Goal: Task Accomplishment & Management: Manage account settings

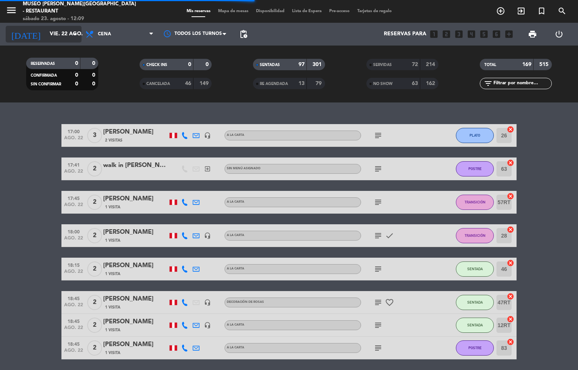
click at [60, 34] on input "vie. 22 ago." at bounding box center [82, 34] width 72 height 14
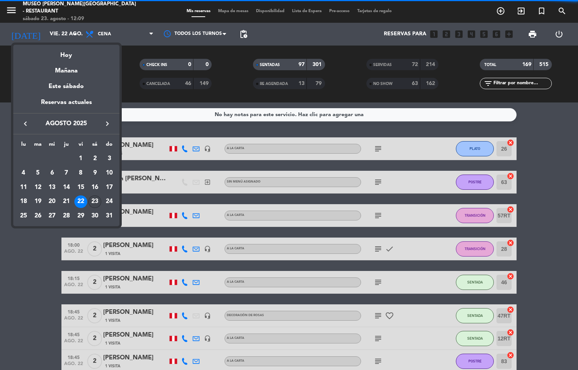
click at [96, 204] on div "23" at bounding box center [94, 201] width 13 height 13
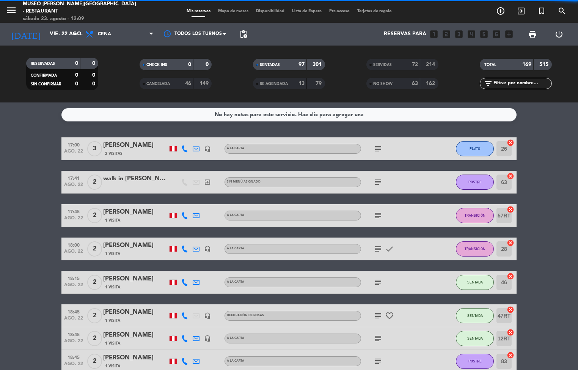
type input "sáb. 23 ago."
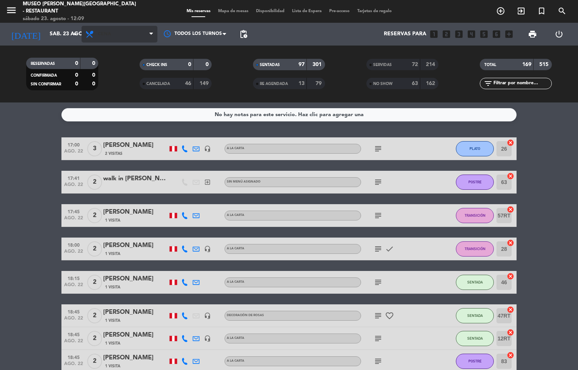
click at [131, 35] on span "Cena" at bounding box center [120, 34] width 76 height 17
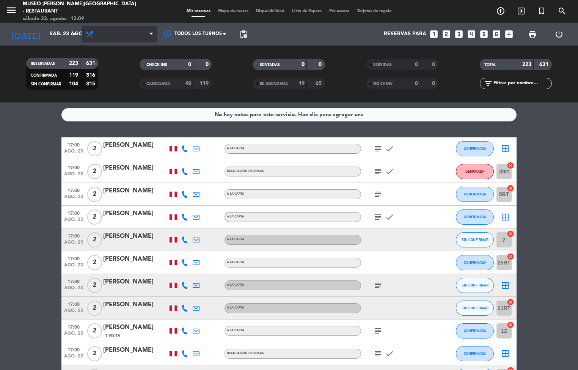
click at [131, 36] on span "Cena" at bounding box center [120, 34] width 76 height 17
click at [135, 35] on span "Cena" at bounding box center [120, 34] width 76 height 17
click at [119, 87] on filter-checkbox "CANCELADA 48 119" at bounding box center [175, 83] width 113 height 11
click at [140, 38] on span "Cena" at bounding box center [120, 34] width 76 height 17
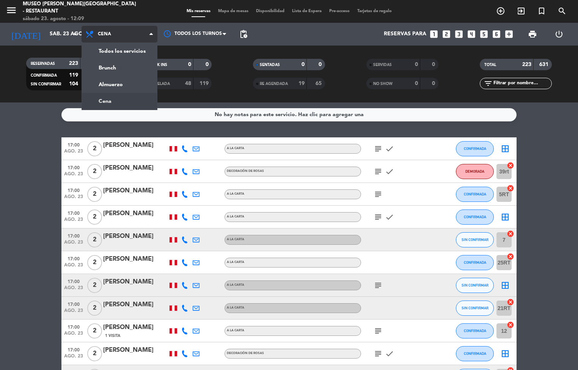
click at [139, 39] on span "Cena" at bounding box center [120, 34] width 76 height 17
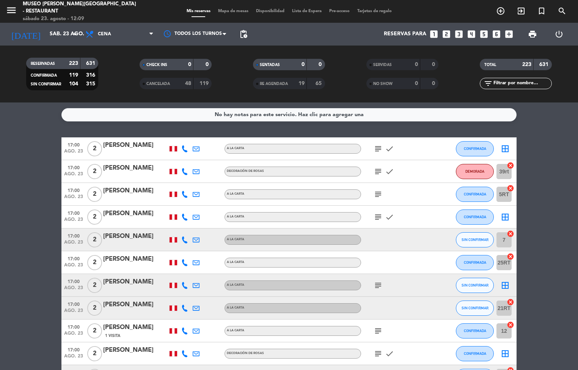
click at [121, 86] on filter-checkbox "CANCELADA 48 119" at bounding box center [175, 83] width 113 height 11
click at [230, 12] on span "Mapa de mesas" at bounding box center [233, 11] width 38 height 4
click at [230, 14] on div "Mis reservas Mapa de mesas Disponibilidad Lista de Espera Pre-acceso Tarjetas d…" at bounding box center [289, 11] width 213 height 7
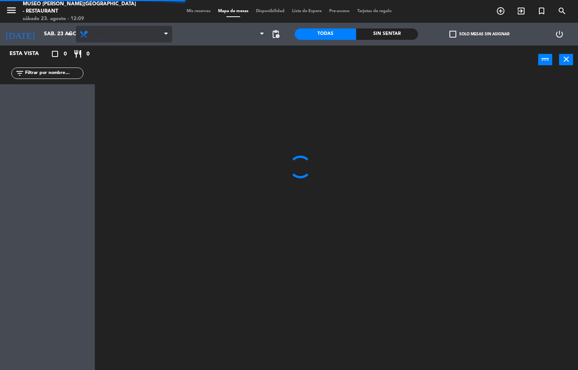
click at [122, 39] on span "Cena" at bounding box center [124, 34] width 96 height 17
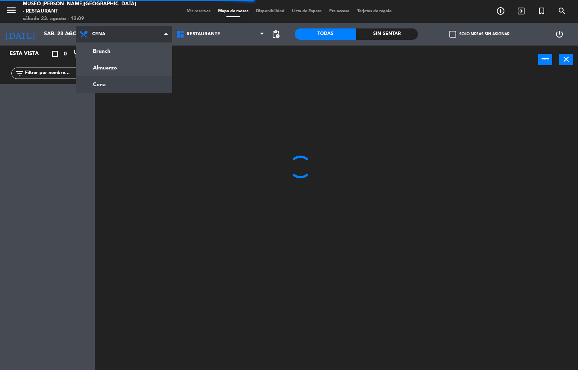
click at [135, 65] on ng-component "menu [GEOGRAPHIC_DATA][PERSON_NAME] - Restaurant [DATE] 23. agosto - 12:09 Mis …" at bounding box center [289, 185] width 578 height 370
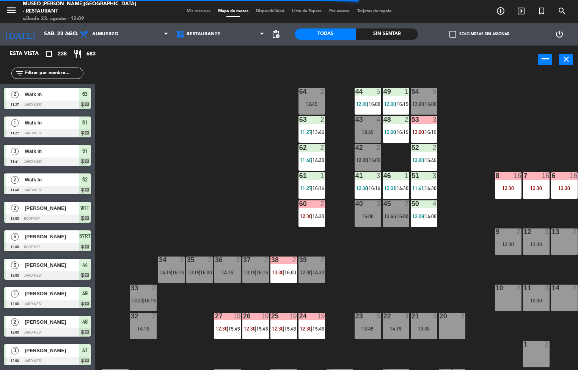
click at [318, 328] on span "15:45" at bounding box center [318, 328] width 12 height 6
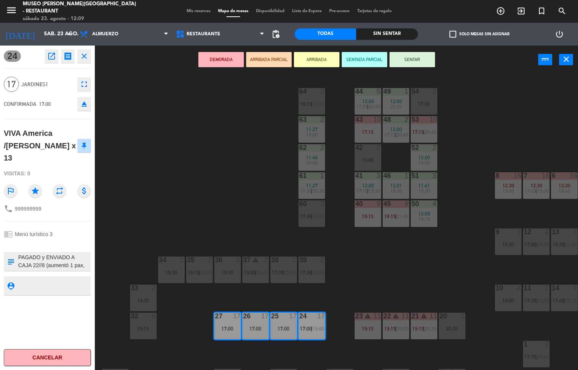
click at [52, 59] on icon "open_in_new" at bounding box center [51, 56] width 9 height 9
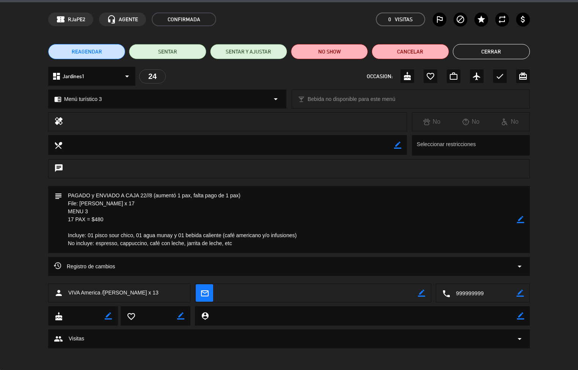
scroll to position [24, 0]
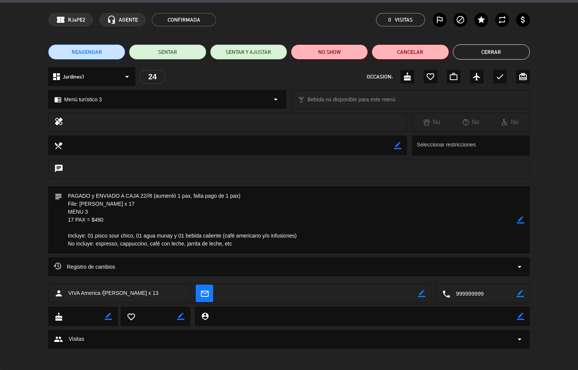
click at [449, 226] on textarea at bounding box center [289, 219] width 455 height 67
click at [312, 138] on textarea at bounding box center [228, 144] width 332 height 19
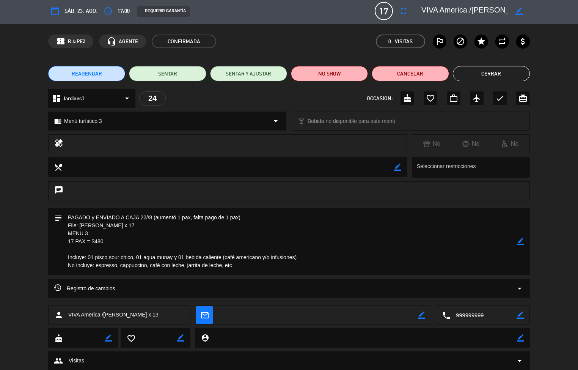
scroll to position [3, 0]
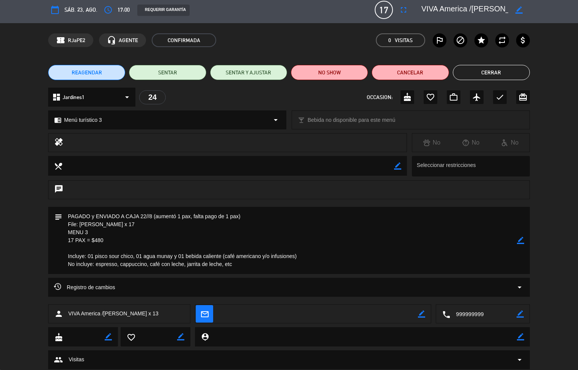
click at [490, 72] on button "Cerrar" at bounding box center [491, 72] width 77 height 15
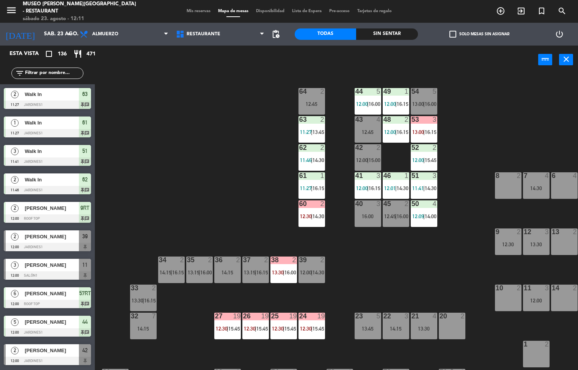
click at [283, 315] on div at bounding box center [283, 315] width 13 height 7
click at [282, 316] on div at bounding box center [283, 315] width 13 height 7
click at [278, 328] on span "12:30" at bounding box center [278, 328] width 12 height 6
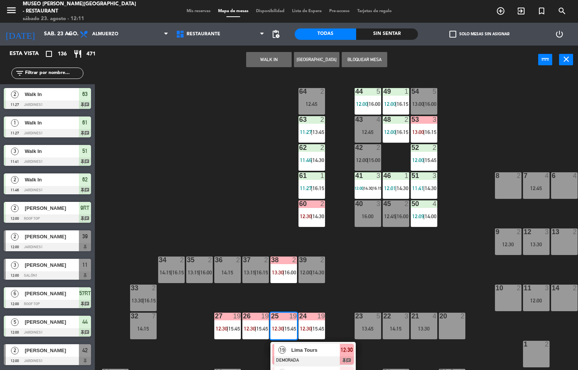
click at [348, 294] on div "44 5 12:00 | 16:00 49 1 12:00 | 16:15 54 5 13:00 | 16:00 64 2 12:45 48 2 12:00 …" at bounding box center [338, 222] width 477 height 296
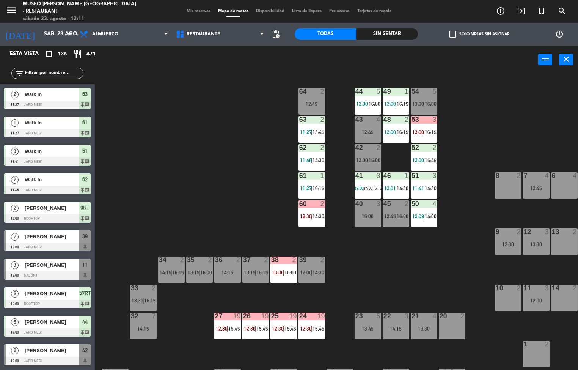
click at [314, 316] on div at bounding box center [311, 315] width 13 height 7
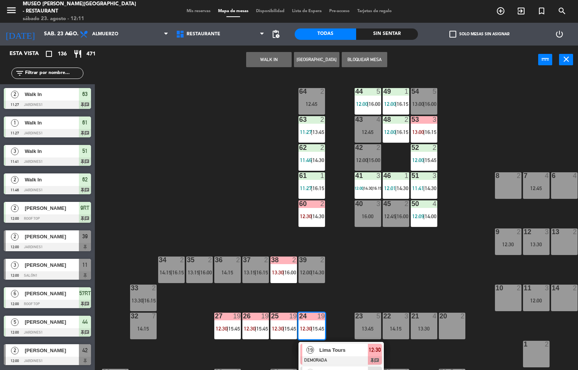
click at [317, 354] on div "19" at bounding box center [310, 350] width 16 height 13
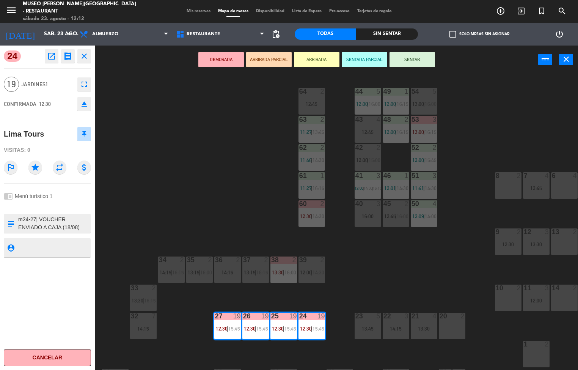
click at [357, 267] on div "44 5 12:00 | 16:00 49 1 12:00 | 16:15 54 5 13:00 | 16:00 64 2 12:45 48 2 12:00 …" at bounding box center [338, 222] width 477 height 296
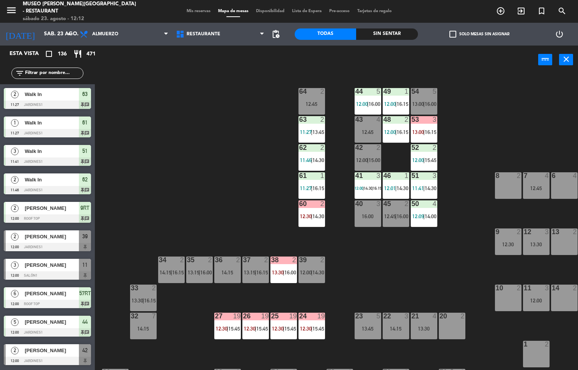
scroll to position [0, 0]
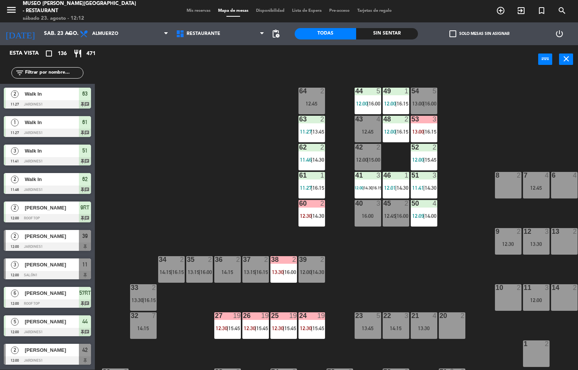
click at [367, 323] on div "23 5 13:45" at bounding box center [368, 325] width 27 height 27
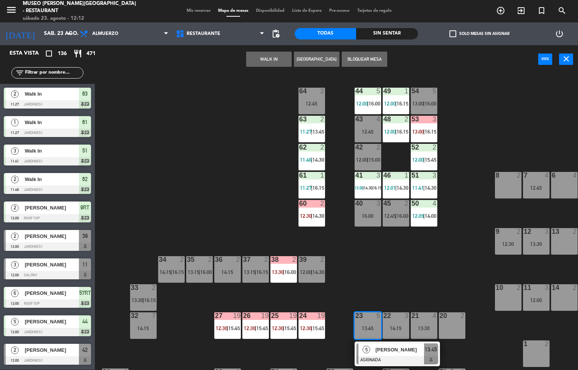
click at [350, 256] on div "44 5 12:00 | 16:00 49 1 12:00 | 16:15 54 5 13:00 | 16:00 64 2 12:45 48 2 12:00 …" at bounding box center [338, 222] width 477 height 296
click at [347, 261] on div "44 5 12:00 | 16:00 49 1 12:00 | 16:15 54 5 13:00 | 16:00 64 2 12:45 48 2 12:00 …" at bounding box center [338, 222] width 477 height 296
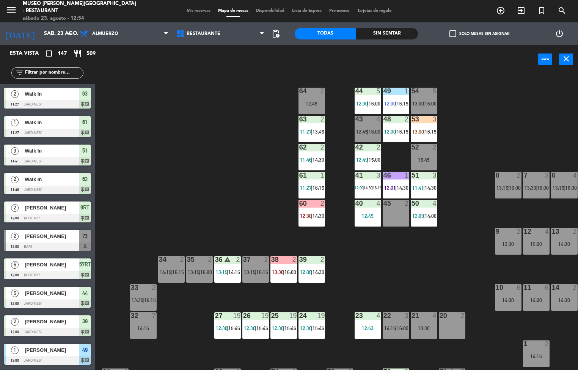
click at [363, 271] on div "44 5 12:00 | 16:00 49 1 12:00 | 16:15 54 5 13:00 | 16:00 64 2 12:45 48 2 12:00 …" at bounding box center [338, 222] width 477 height 296
click at [229, 267] on div "36 warning 2 13:15 | 14:15" at bounding box center [227, 269] width 27 height 27
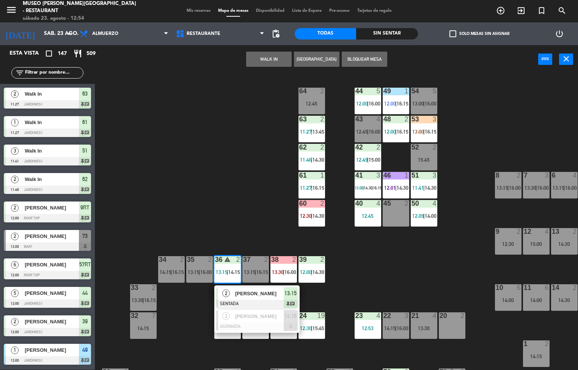
click at [264, 300] on div at bounding box center [257, 304] width 82 height 8
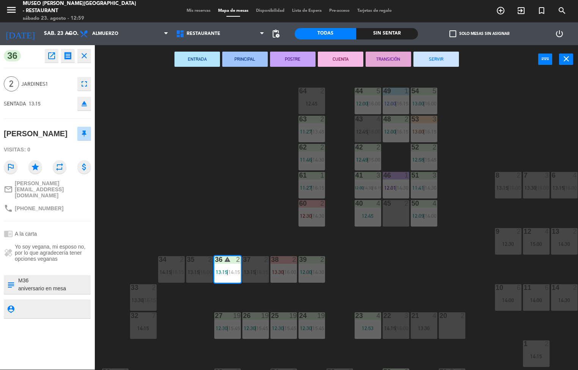
click at [212, 181] on div "44 5 12:00 | 16:00 49 1 12:00 | 16:15 54 5 13:00 | 16:00 64 2 12:45 48 2 12:00 …" at bounding box center [338, 222] width 477 height 296
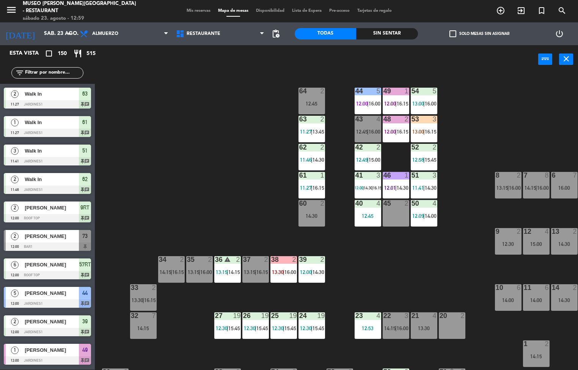
click at [373, 36] on div "Sin sentar" at bounding box center [386, 33] width 61 height 11
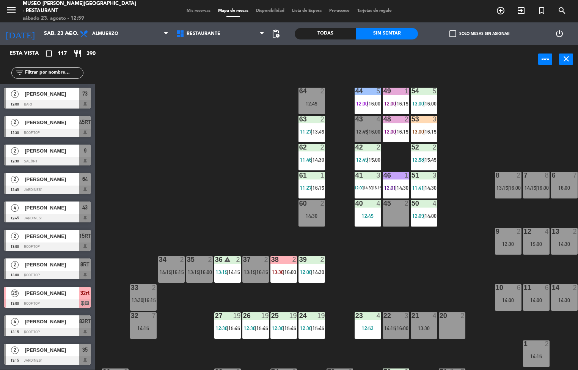
scroll to position [48, 0]
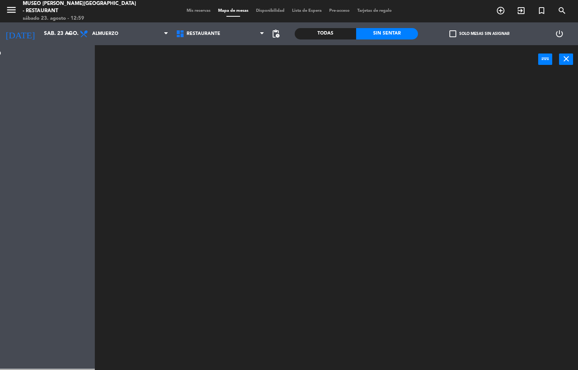
scroll to position [0, 0]
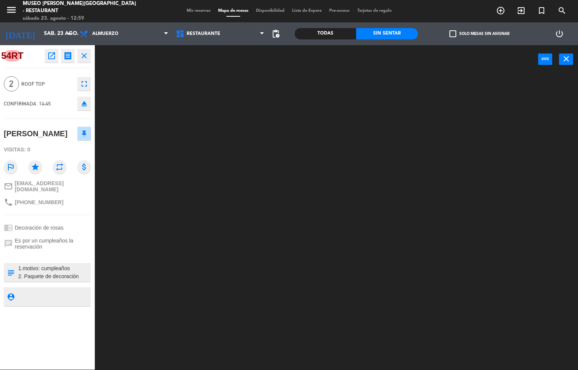
click at [166, 135] on div at bounding box center [338, 222] width 477 height 296
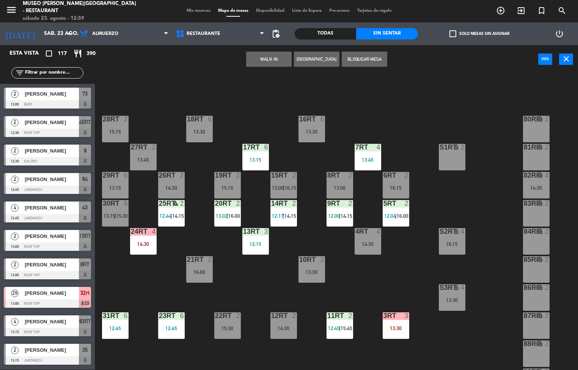
scroll to position [394, 0]
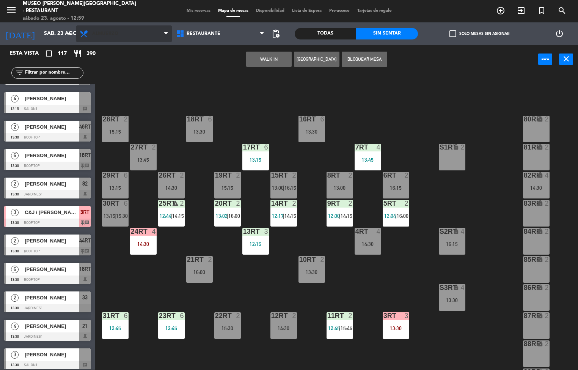
click at [123, 35] on span "Almuerzo" at bounding box center [124, 33] width 96 height 17
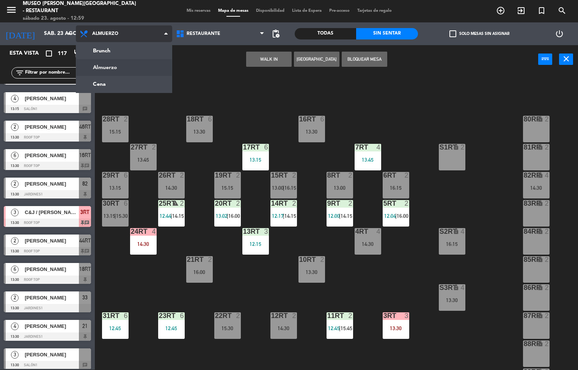
click at [124, 28] on span "Almuerzo" at bounding box center [124, 33] width 96 height 17
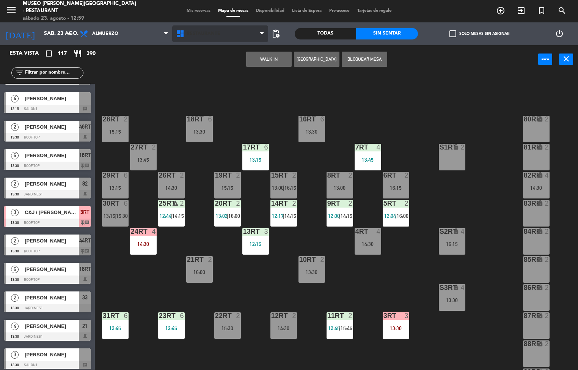
click at [198, 35] on span "Restaurante" at bounding box center [204, 33] width 34 height 5
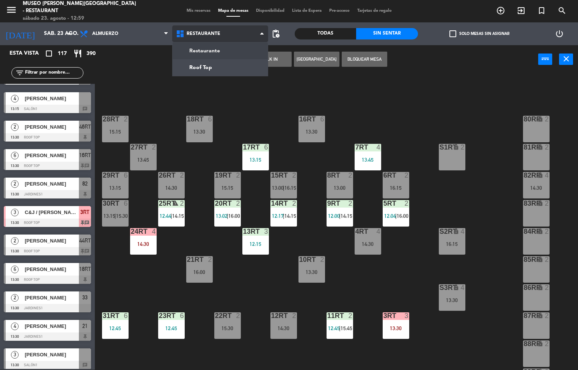
click at [184, 69] on ng-component "menu [GEOGRAPHIC_DATA][PERSON_NAME] - Restaurant [DATE] 23. agosto - 12:59 Mis …" at bounding box center [289, 185] width 578 height 370
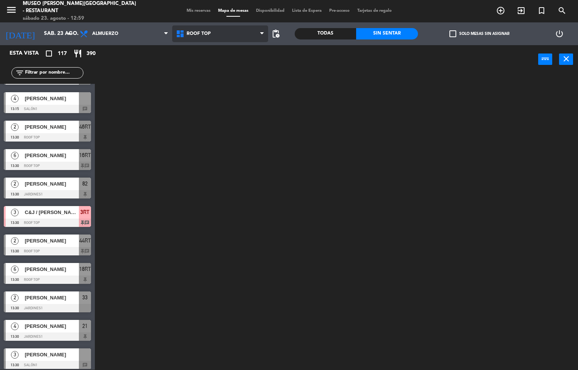
click at [198, 31] on span "Roof Top" at bounding box center [199, 33] width 24 height 5
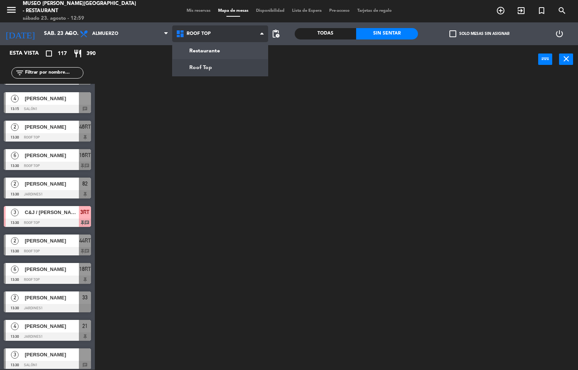
click at [188, 52] on ng-component "menu [GEOGRAPHIC_DATA][PERSON_NAME] - Restaurant [DATE] 23. agosto - 12:59 Mis …" at bounding box center [289, 185] width 578 height 370
click at [188, 41] on span "Roof Top" at bounding box center [220, 33] width 96 height 17
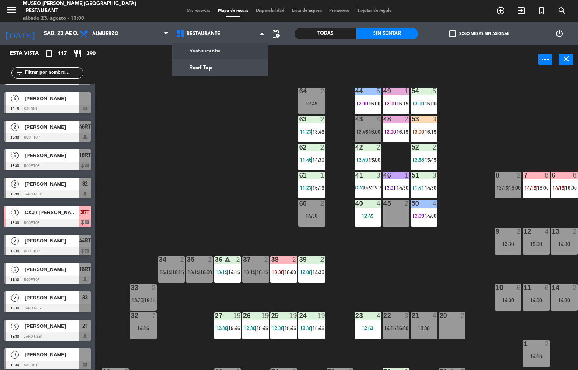
click at [154, 183] on div "44 5 12:00 | 16:00 49 1 12:00 | 16:15 54 5 13:00 | 16:00 64 2 12:45 48 2 12:00 …" at bounding box center [338, 222] width 477 height 296
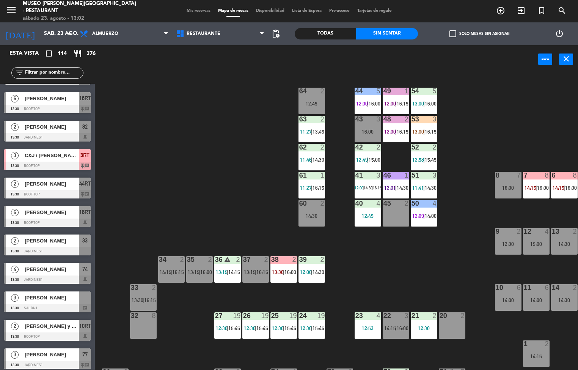
click at [315, 266] on div "39 2 12:00 | 14:30" at bounding box center [311, 269] width 27 height 27
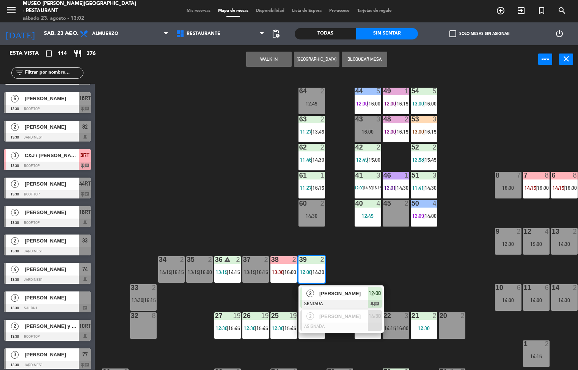
click at [329, 295] on span "[PERSON_NAME]" at bounding box center [343, 293] width 49 height 8
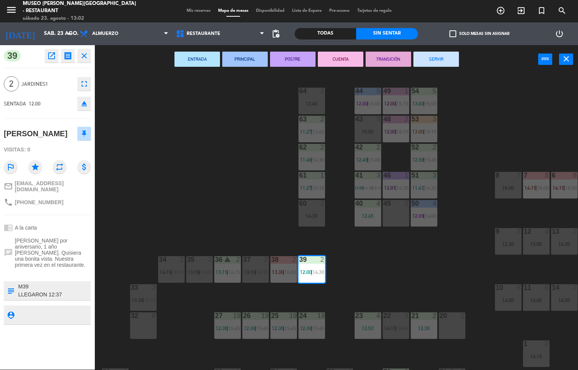
click at [247, 60] on button "PRINCIPAL" at bounding box center [245, 59] width 46 height 15
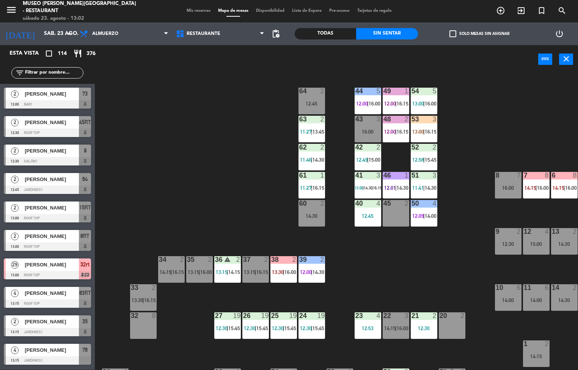
click at [228, 271] on span "|" at bounding box center [228, 272] width 2 height 6
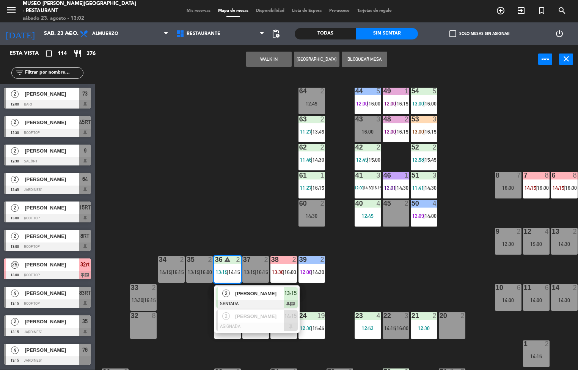
click at [249, 298] on div "[PERSON_NAME]" at bounding box center [258, 293] width 49 height 13
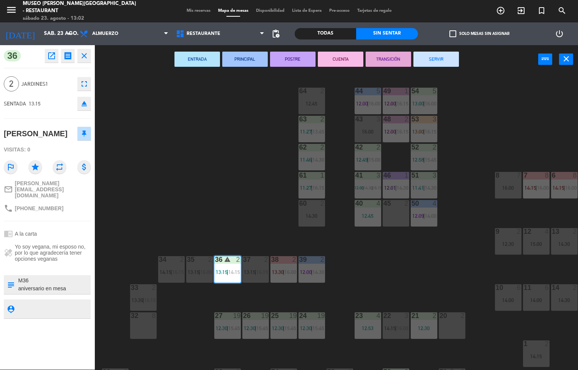
click at [182, 57] on button "ENTRADA" at bounding box center [197, 59] width 46 height 15
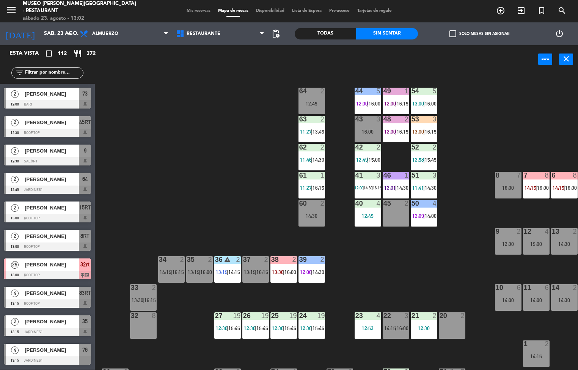
click at [312, 323] on div "24 19 12:30 | 15:45" at bounding box center [311, 325] width 27 height 27
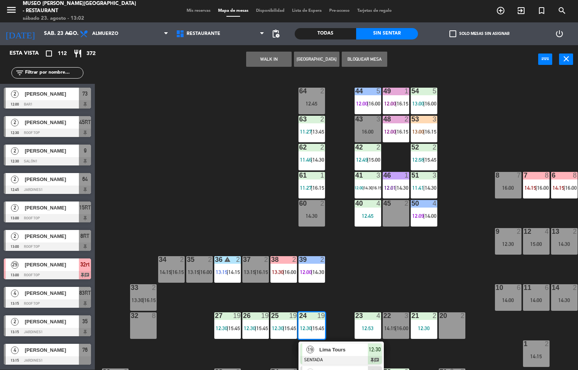
click at [328, 348] on span "Lima Tours" at bounding box center [343, 349] width 49 height 8
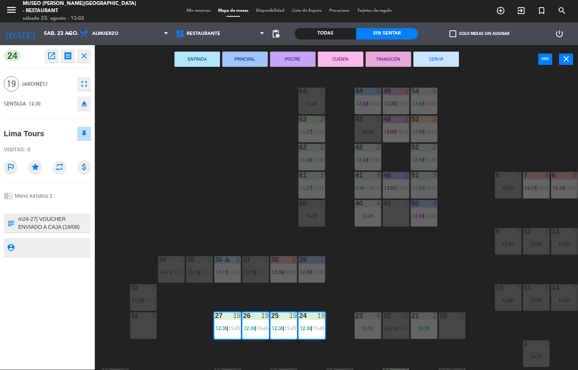
click at [247, 58] on button "PRINCIPAL" at bounding box center [245, 59] width 46 height 15
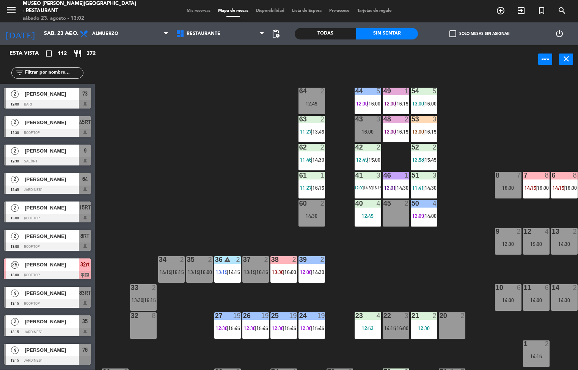
click at [248, 55] on div "power_input close" at bounding box center [316, 59] width 443 height 29
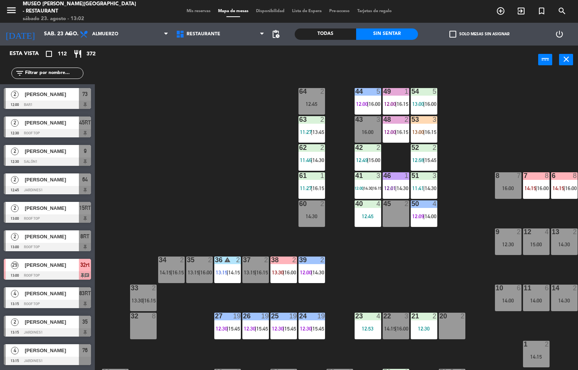
scroll to position [0, 0]
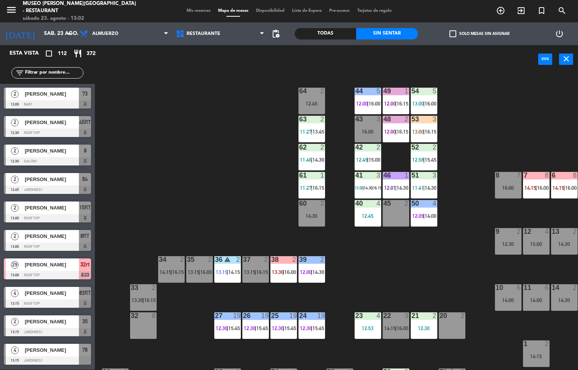
click at [426, 326] on div "12:30" at bounding box center [424, 327] width 27 height 5
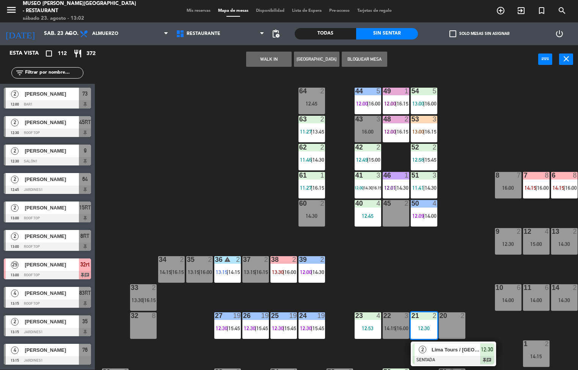
click at [428, 356] on div at bounding box center [454, 360] width 82 height 8
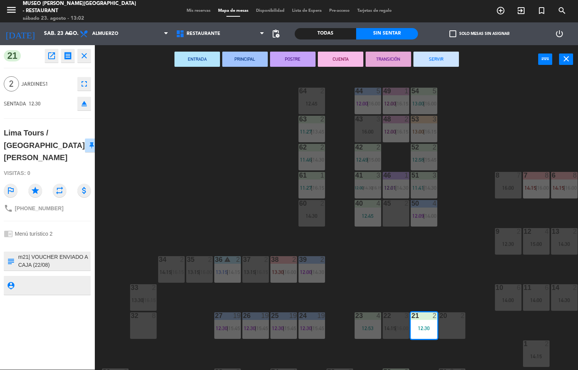
click at [457, 276] on div "44 5 12:00 | 16:00 49 1 12:00 | 16:15 54 5 13:00 | 16:00 64 2 12:45 48 2 12:00 …" at bounding box center [338, 222] width 477 height 296
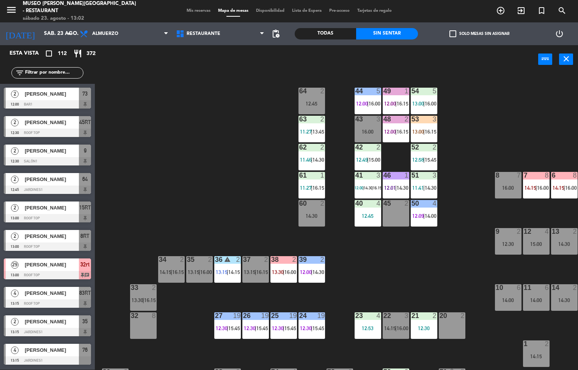
click at [367, 326] on div "12:53" at bounding box center [368, 327] width 27 height 5
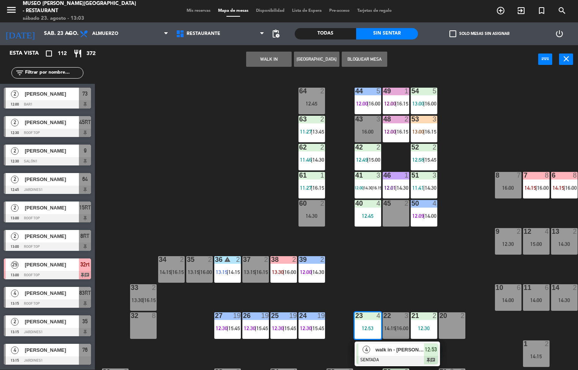
click at [439, 284] on div "44 5 12:00 | 16:00 49 1 12:00 | 16:15 54 5 13:00 | 16:00 64 2 12:45 48 2 12:00 …" at bounding box center [338, 222] width 477 height 296
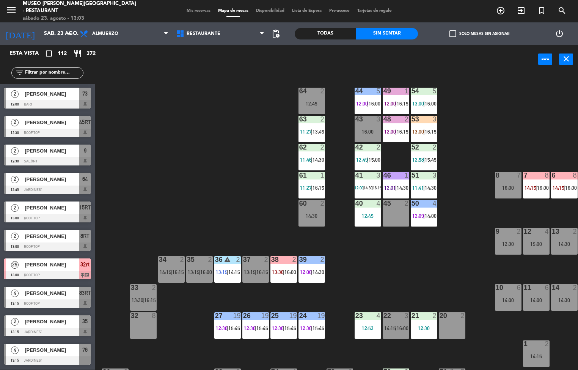
click at [430, 300] on div "44 5 12:00 | 16:00 49 1 12:00 | 16:15 54 5 13:00 | 16:00 64 2 12:45 48 2 12:00 …" at bounding box center [338, 222] width 477 height 296
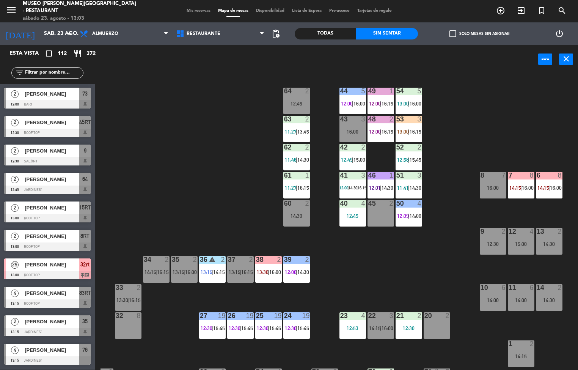
click at [353, 326] on div "12:53" at bounding box center [352, 327] width 27 height 5
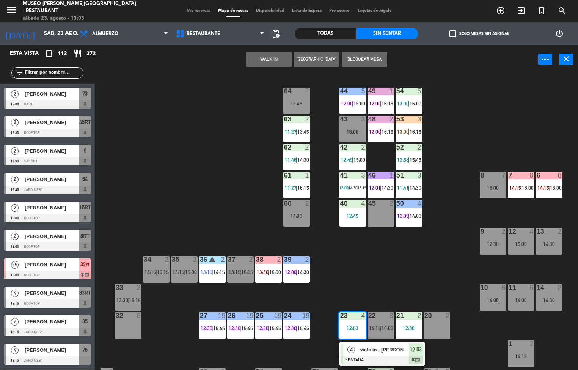
click at [427, 276] on div "44 5 12:00 | 16:00 49 1 12:00 | 16:15 54 5 13:00 | 16:00 64 2 12:45 48 2 12:00 …" at bounding box center [338, 222] width 477 height 296
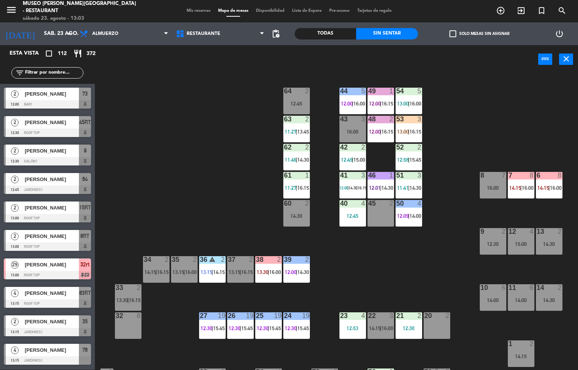
click at [412, 283] on div "44 5 12:00 | 16:00 49 1 12:00 | 16:15 54 5 13:00 | 16:00 64 2 12:45 48 2 12:00 …" at bounding box center [338, 222] width 477 height 296
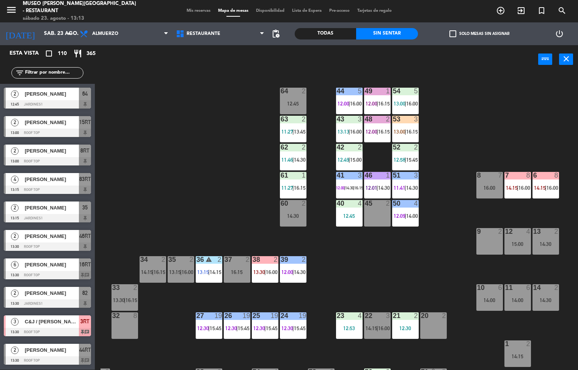
click at [394, 272] on div "44 5 12:00 | 16:00 49 1 12:00 | 16:15 54 5 13:00 | 16:00 64 2 12:45 48 2 12:00 …" at bounding box center [338, 222] width 477 height 296
click at [402, 315] on div at bounding box center [405, 315] width 13 height 7
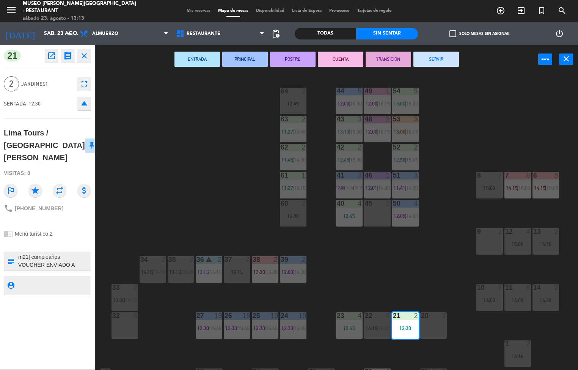
click at [48, 55] on icon "open_in_new" at bounding box center [51, 55] width 9 height 9
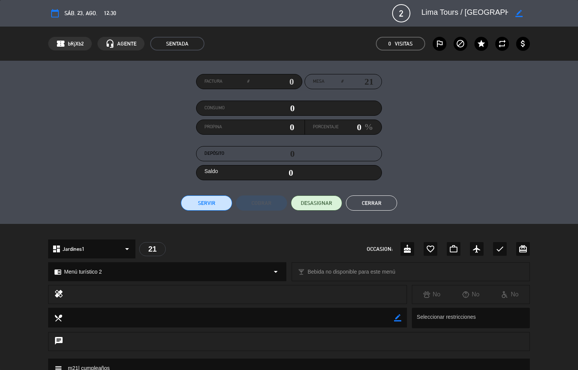
scroll to position [183, 0]
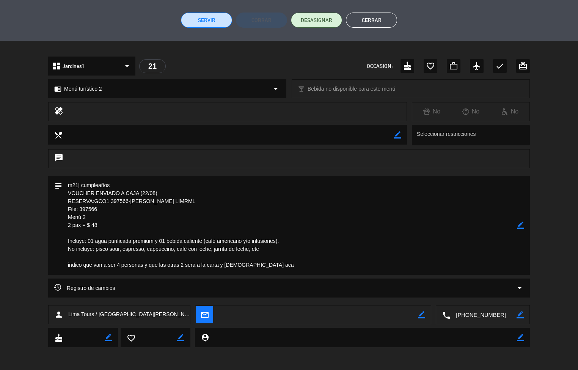
click at [24, 247] on div "subject border_color" at bounding box center [289, 227] width 578 height 103
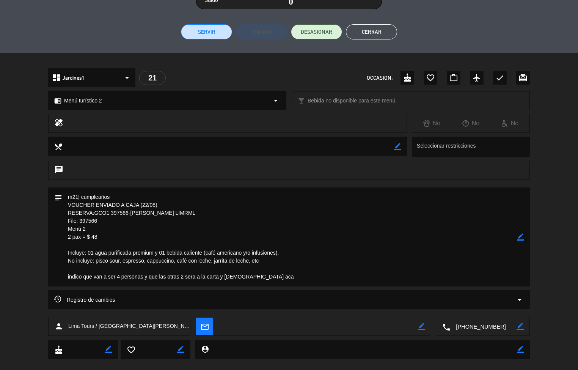
click at [477, 202] on textarea at bounding box center [289, 236] width 455 height 99
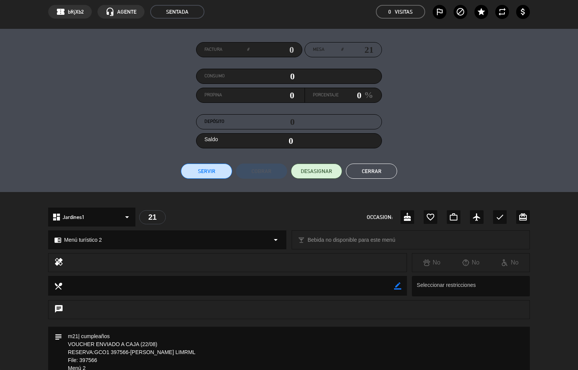
scroll to position [17, 0]
